Goal: Information Seeking & Learning: Check status

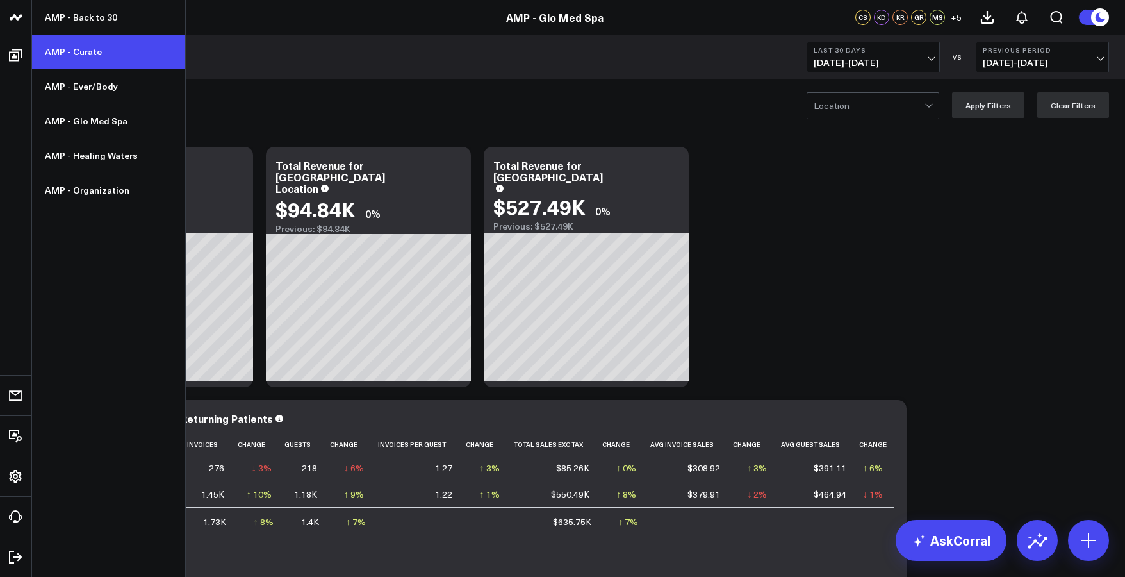
click at [67, 57] on link "AMP - Curate" at bounding box center [108, 52] width 153 height 35
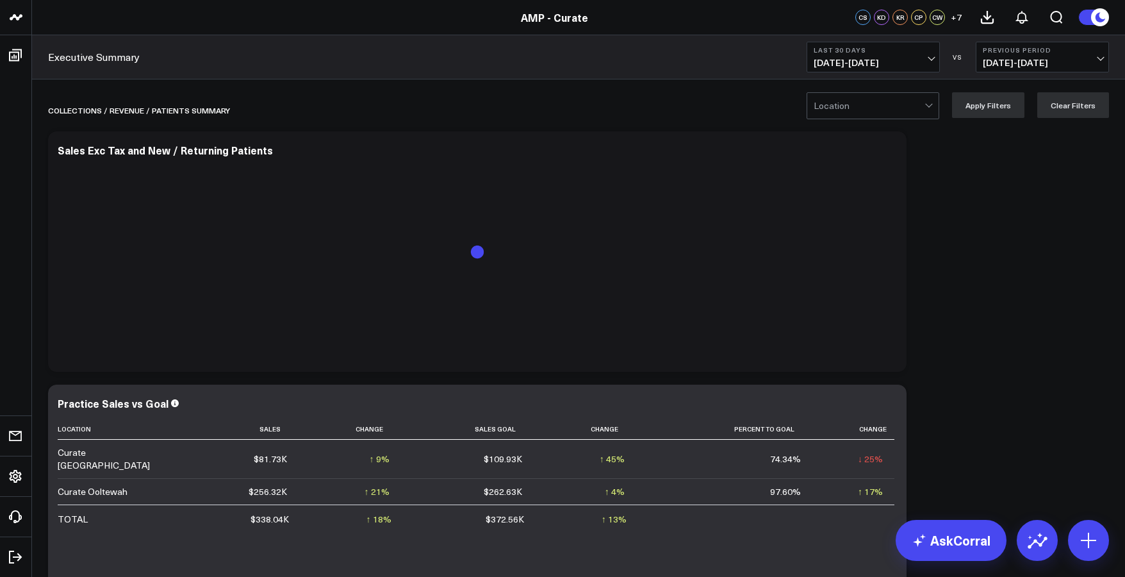
click at [854, 59] on span "[DATE] - [DATE]" at bounding box center [873, 63] width 119 height 10
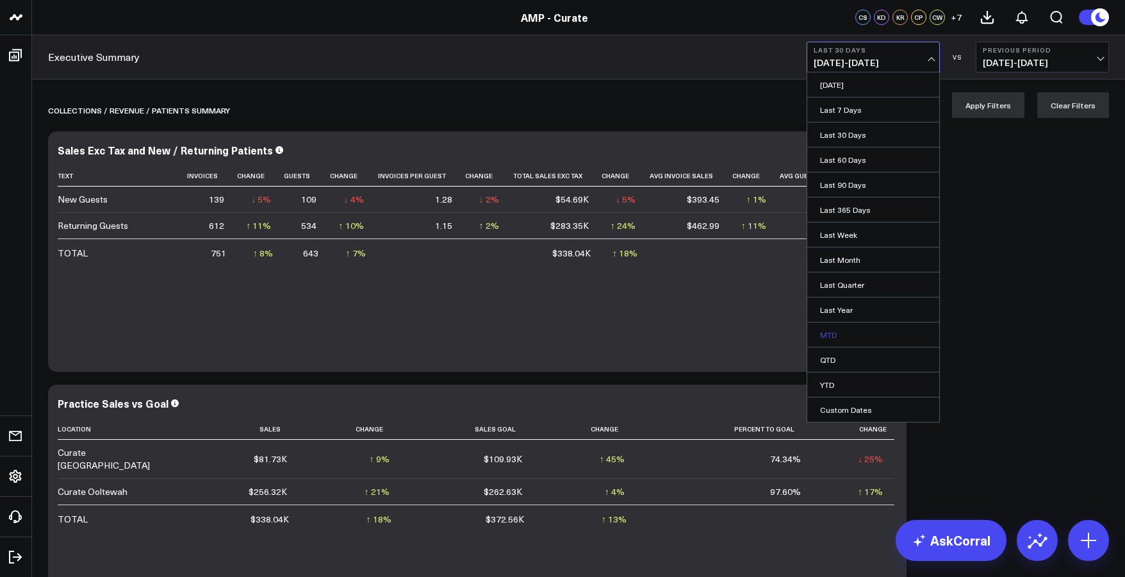
click at [839, 338] on link "MTD" at bounding box center [873, 334] width 132 height 24
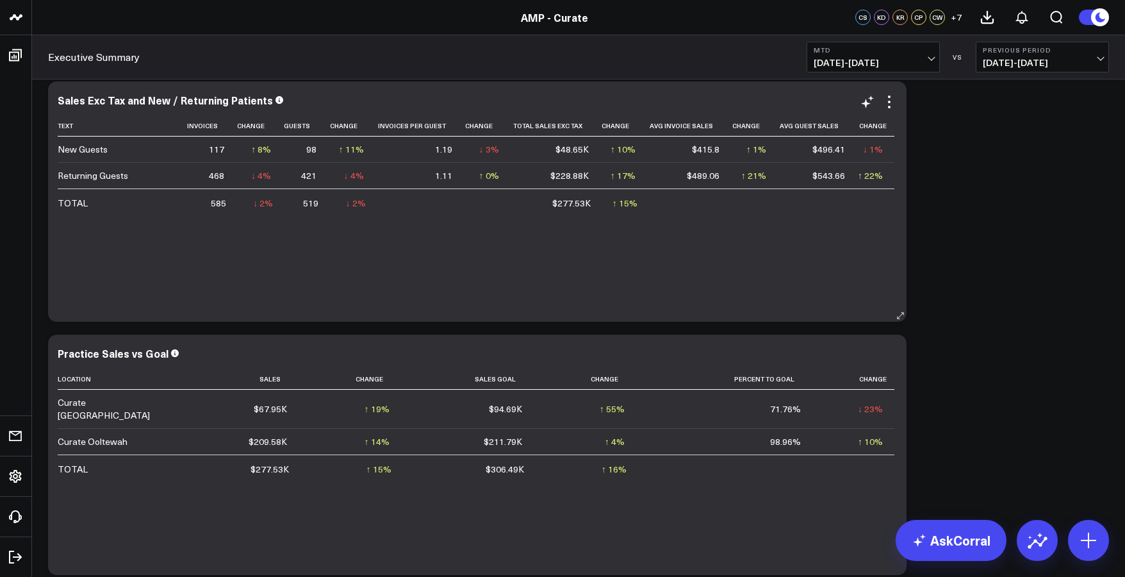
scroll to position [40, 0]
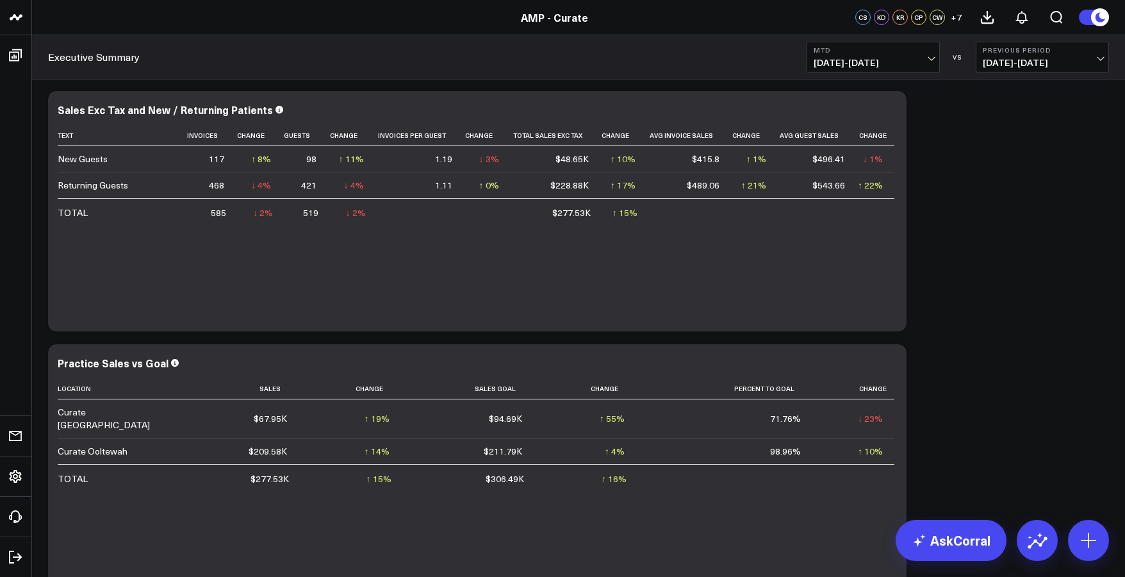
click at [919, 55] on button "MTD [DATE] - [DATE]" at bounding box center [873, 57] width 133 height 31
click at [918, 63] on span "[DATE] - [DATE]" at bounding box center [873, 63] width 119 height 10
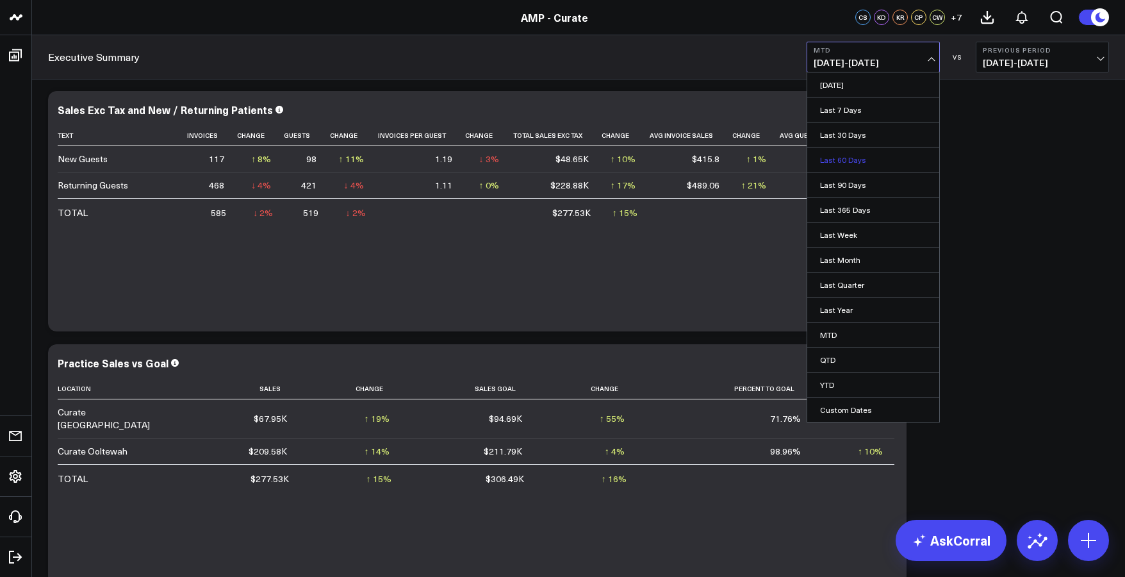
click at [859, 164] on link "Last 60 Days" at bounding box center [873, 159] width 132 height 24
